Goal: Navigation & Orientation: Find specific page/section

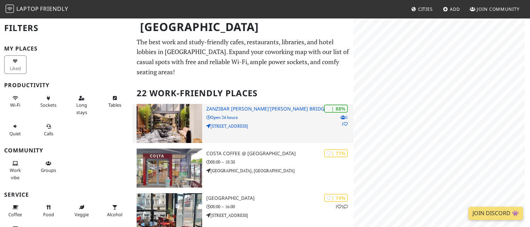
scroll to position [35, 0]
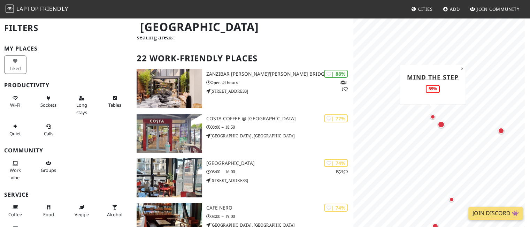
click at [432, 117] on div "Map marker" at bounding box center [432, 116] width 5 height 5
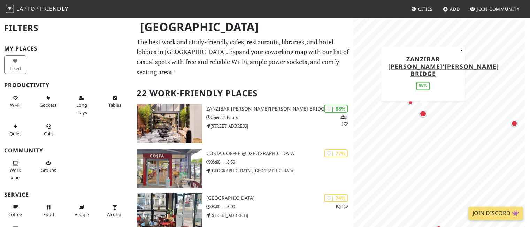
click at [423, 114] on div "Map marker" at bounding box center [423, 113] width 7 height 7
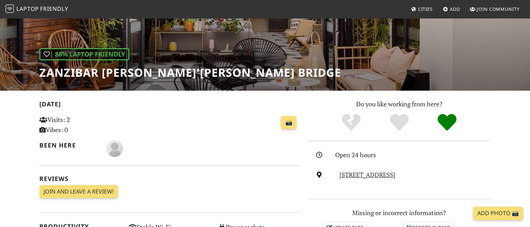
scroll to position [88, 0]
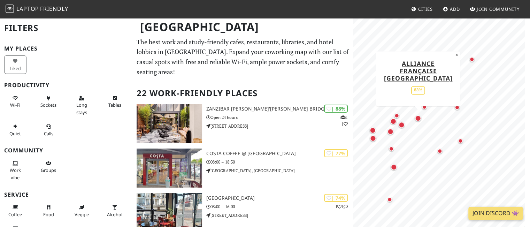
drag, startPoint x: 392, startPoint y: 77, endPoint x: 422, endPoint y: 118, distance: 51.1
click at [422, 118] on div "Map marker" at bounding box center [418, 118] width 9 height 9
